Goal: Information Seeking & Learning: Check status

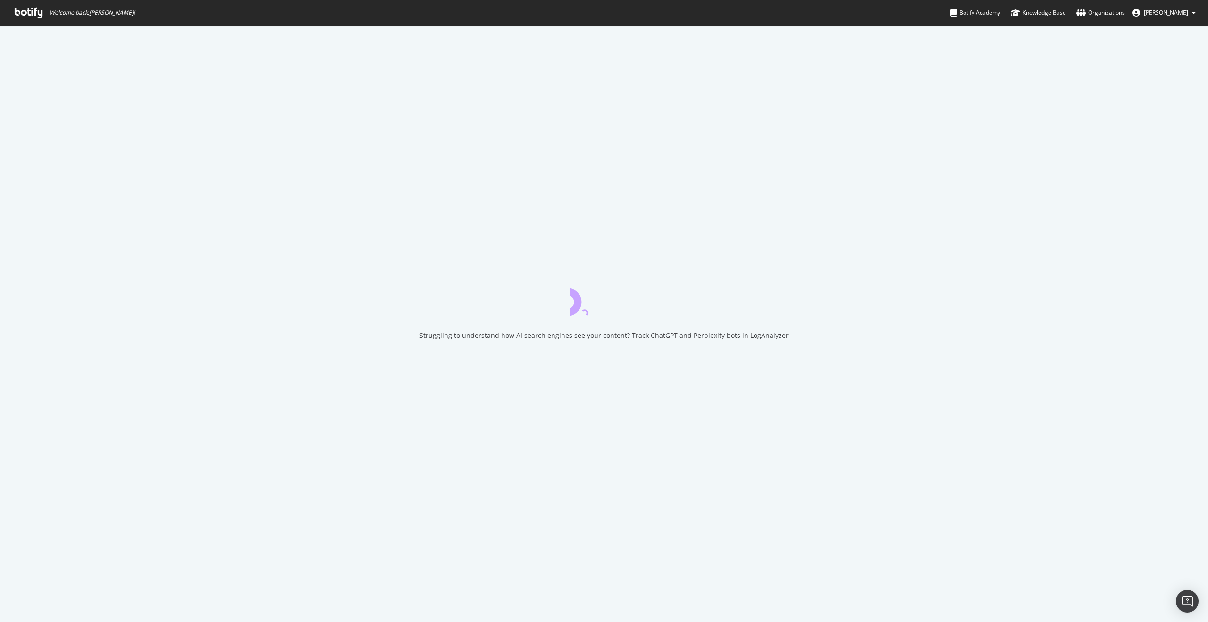
click at [24, 19] on span "Welcome back, [PERSON_NAME] !" at bounding box center [74, 12] width 135 height 25
click at [24, 15] on icon at bounding box center [29, 13] width 28 height 10
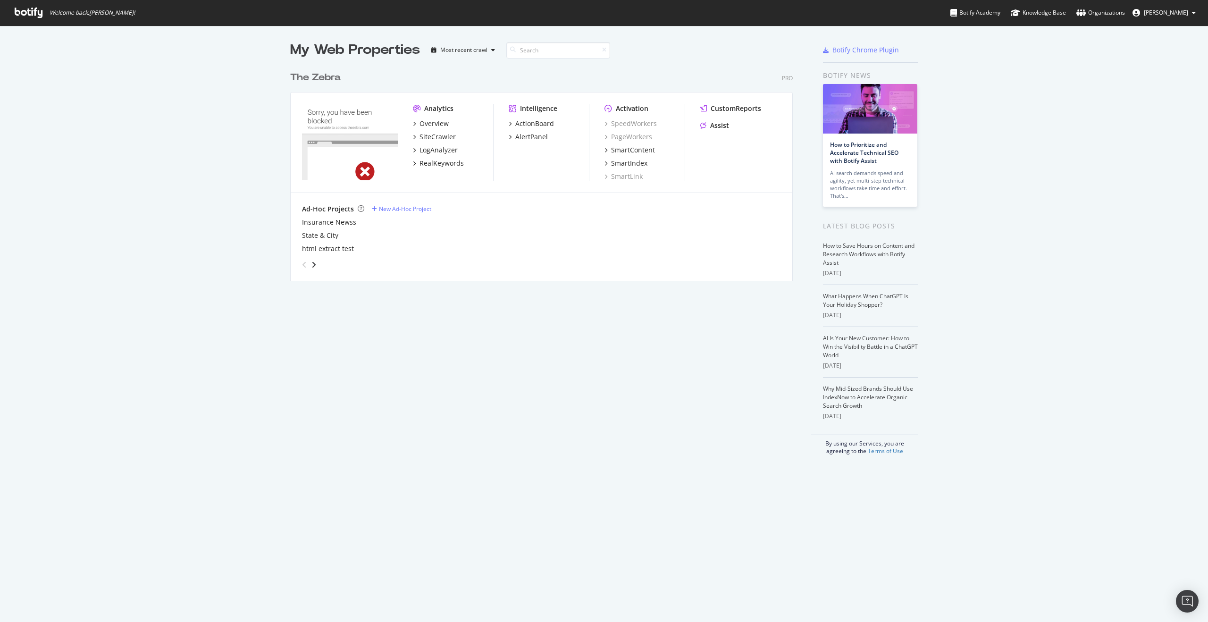
scroll to position [222, 510]
click at [442, 149] on div "LogAnalyzer" at bounding box center [439, 149] width 38 height 9
